Goal: Transaction & Acquisition: Purchase product/service

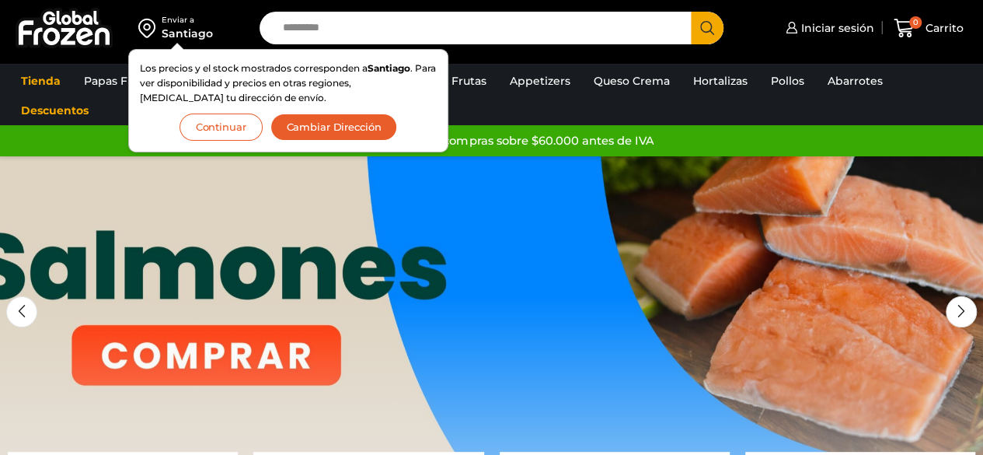
click at [219, 127] on button "Continuar" at bounding box center [221, 126] width 83 height 27
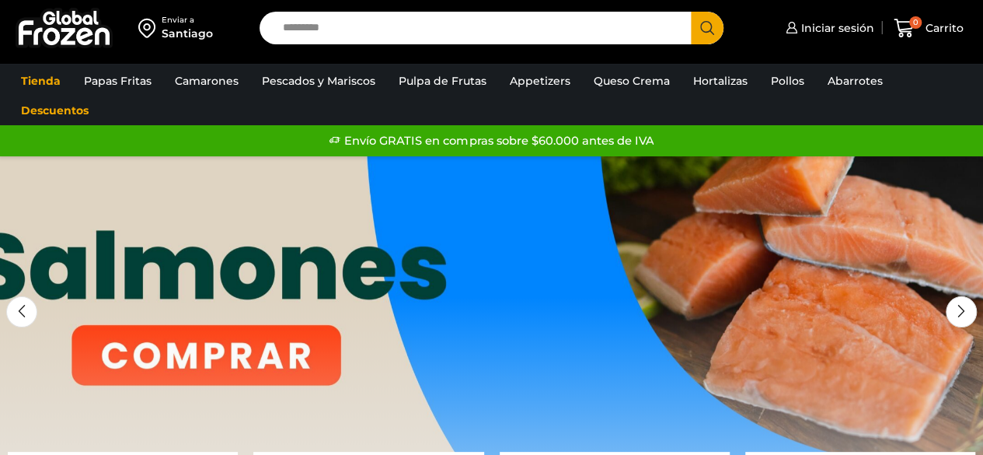
click at [338, 35] on input "Search input" at bounding box center [479, 28] width 409 height 33
type input "****"
click at [691, 12] on button "Search" at bounding box center [707, 28] width 33 height 33
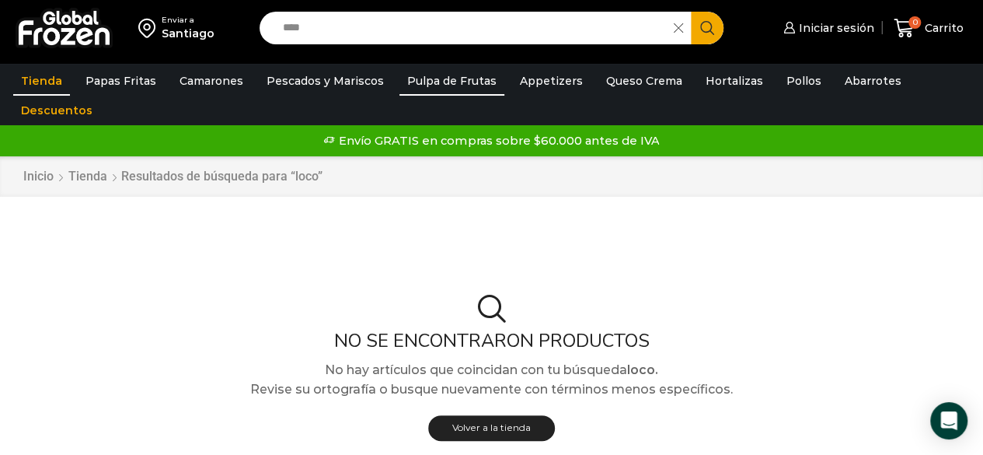
click at [465, 71] on link "Pulpa de Frutas" at bounding box center [451, 81] width 105 height 30
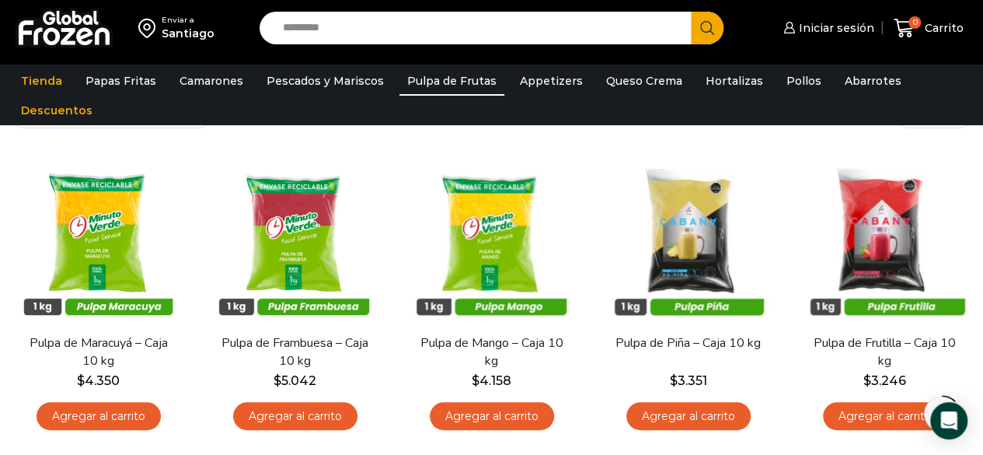
scroll to position [120, 0]
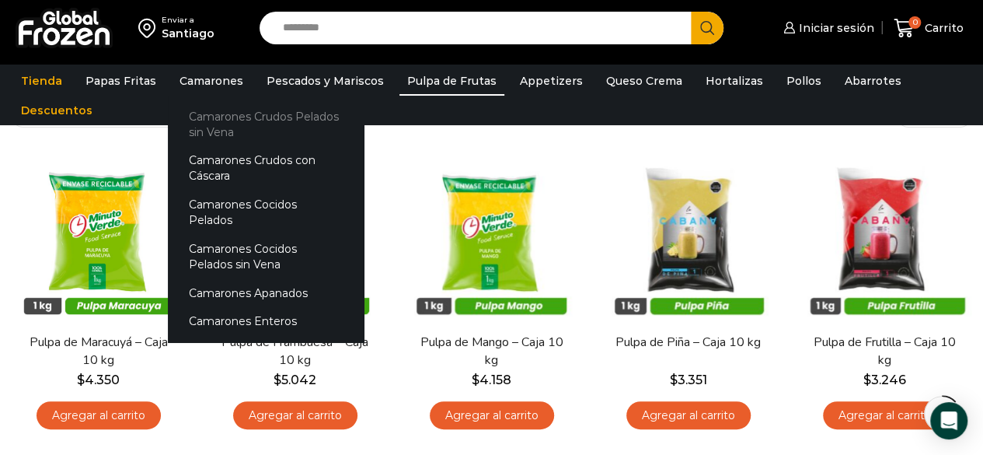
click at [246, 117] on link "Camarones Crudos Pelados sin Vena" at bounding box center [266, 124] width 196 height 44
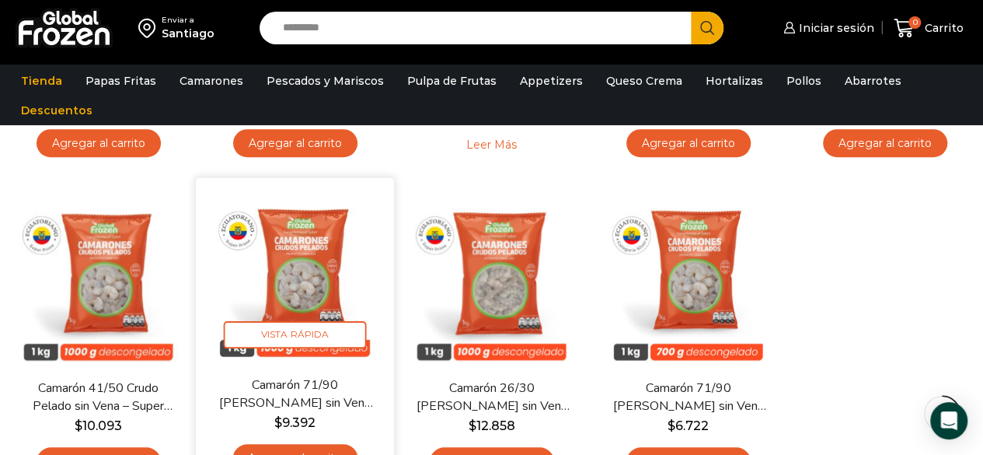
scroll to position [391, 0]
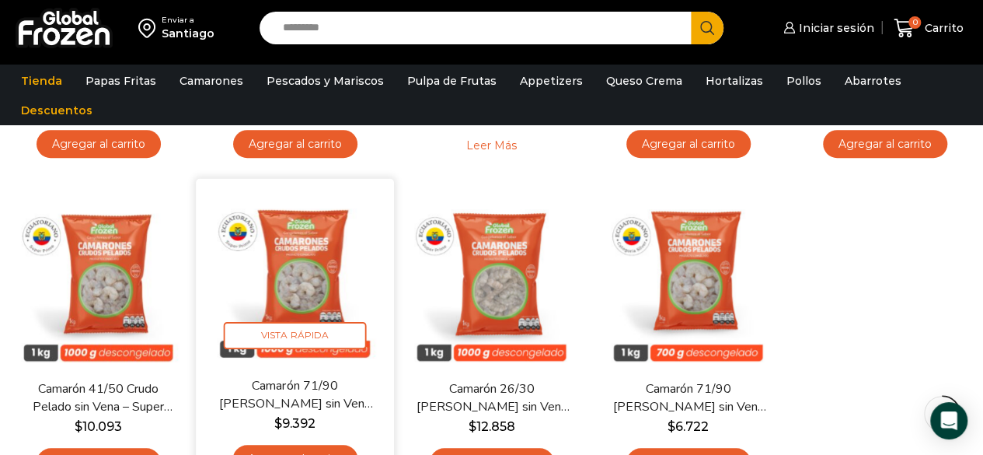
click at [326, 285] on img at bounding box center [294, 277] width 175 height 175
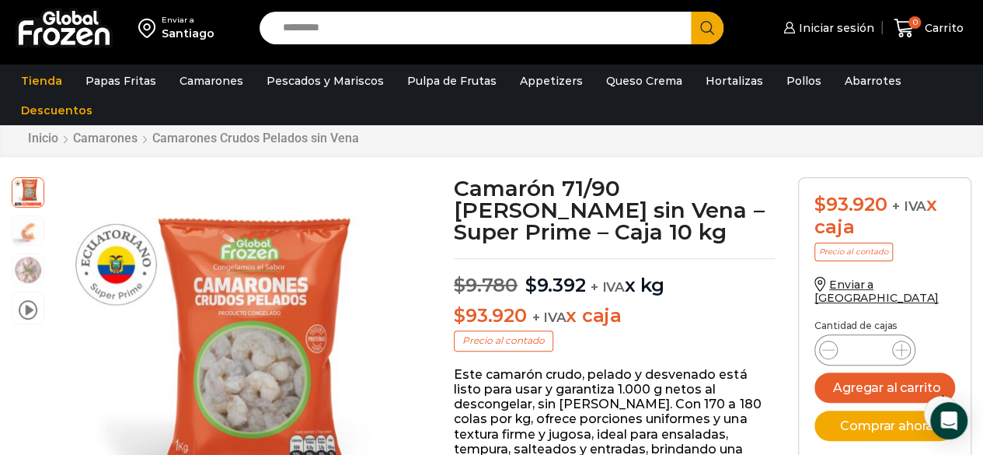
scroll to position [45, 0]
click at [85, 140] on link "Camarones" at bounding box center [105, 138] width 66 height 15
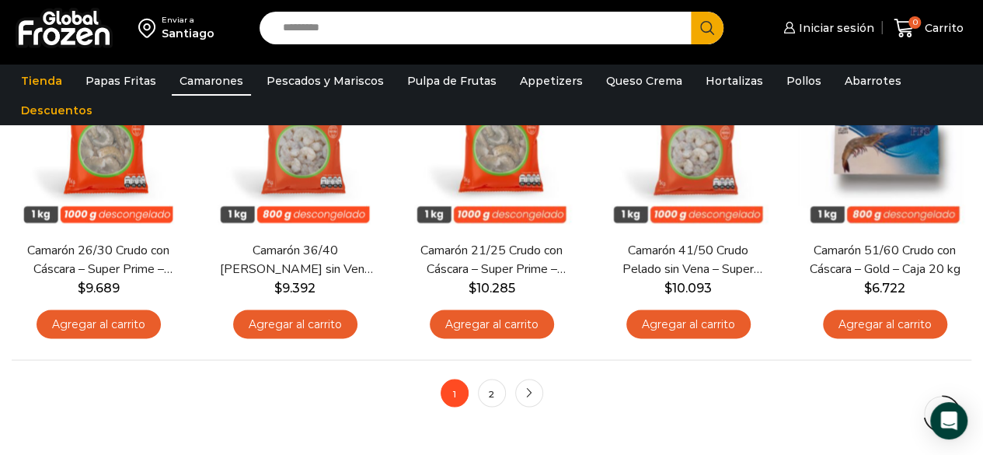
scroll to position [1131, 0]
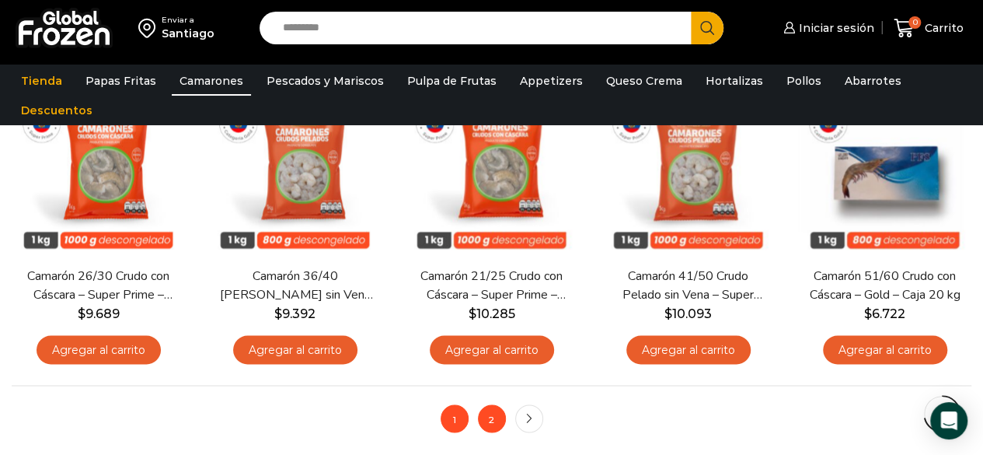
click at [497, 415] on link "2" at bounding box center [492, 418] width 28 height 28
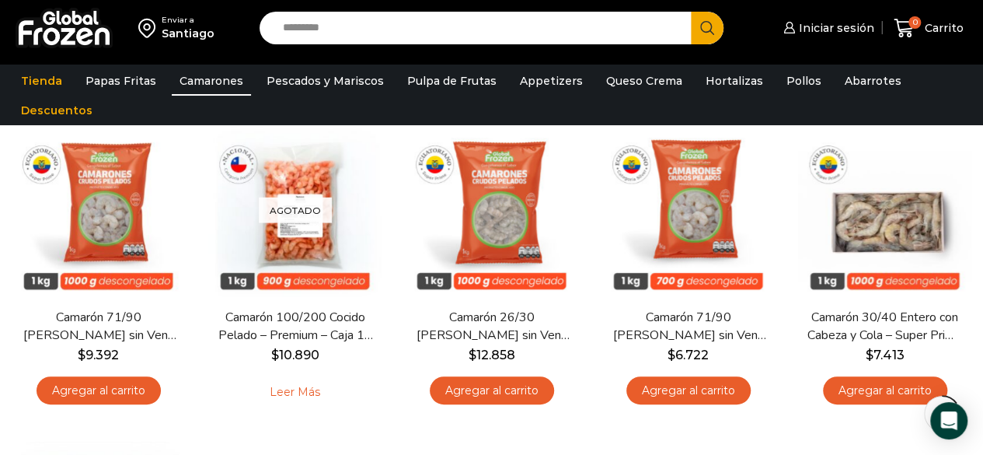
scroll to position [145, 0]
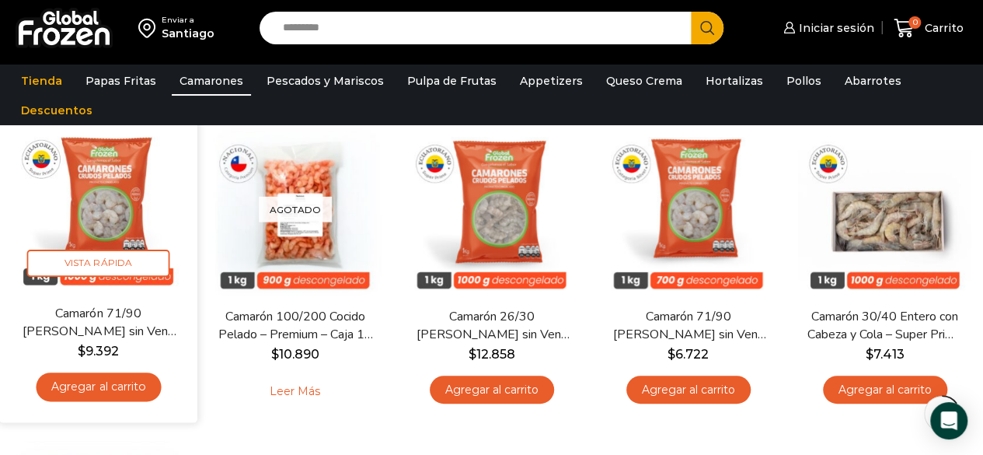
click at [102, 226] on img at bounding box center [98, 204] width 175 height 175
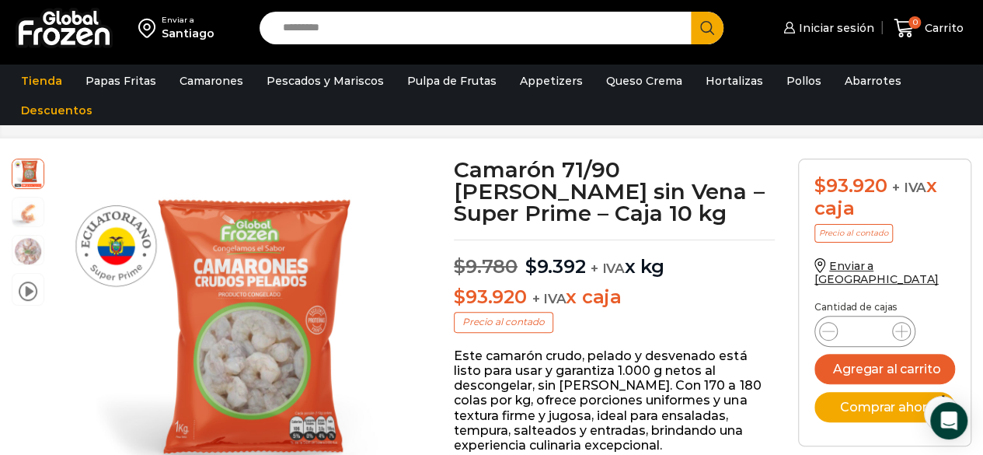
scroll to position [70, 0]
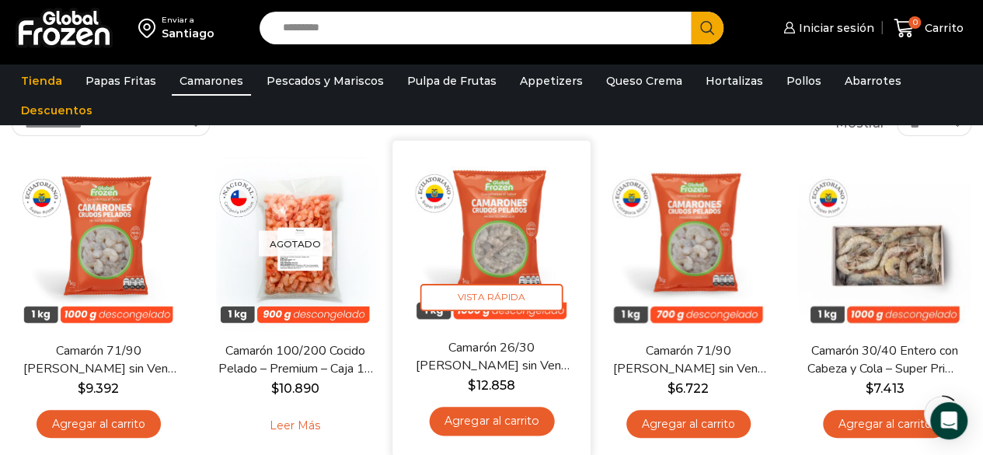
scroll to position [112, 0]
